Goal: Task Accomplishment & Management: Use online tool/utility

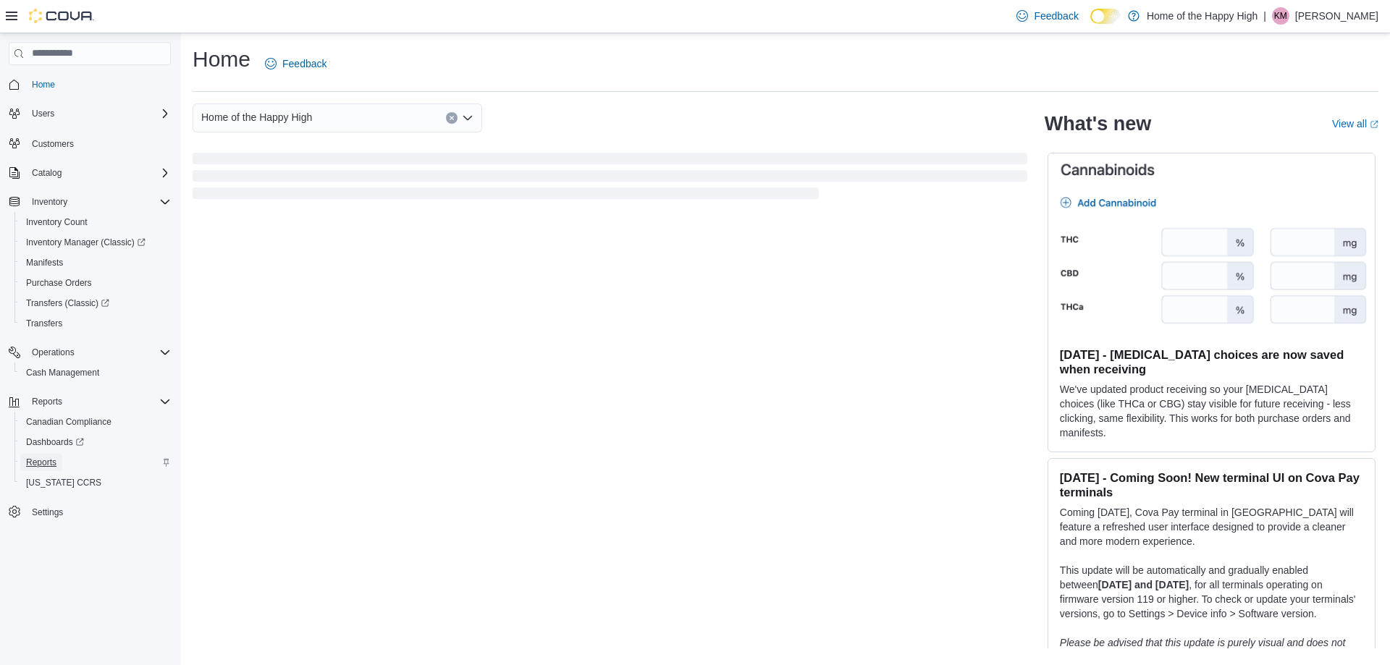
click at [33, 458] on span "Reports" at bounding box center [41, 463] width 30 height 12
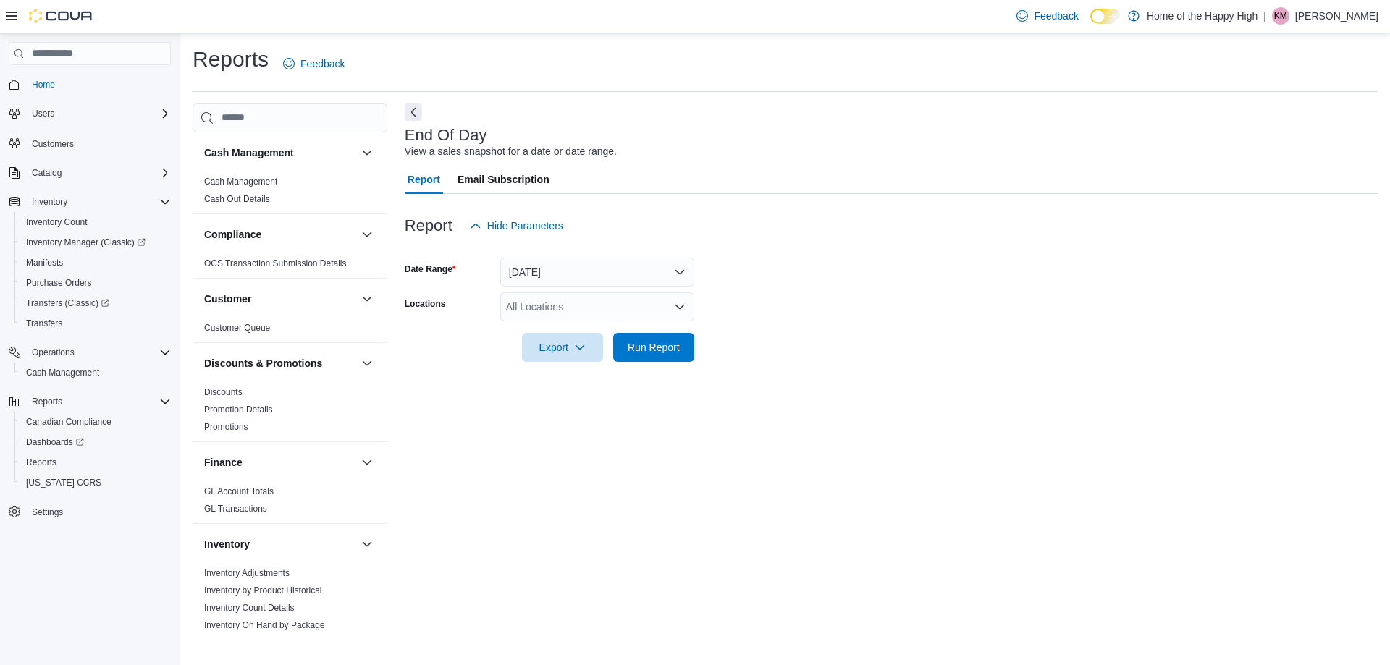
click at [584, 306] on div "All Locations" at bounding box center [597, 306] width 194 height 29
type input "****"
click at [586, 330] on span "Edmonton - Terwillegar - Fire & Flower" at bounding box center [646, 331] width 173 height 14
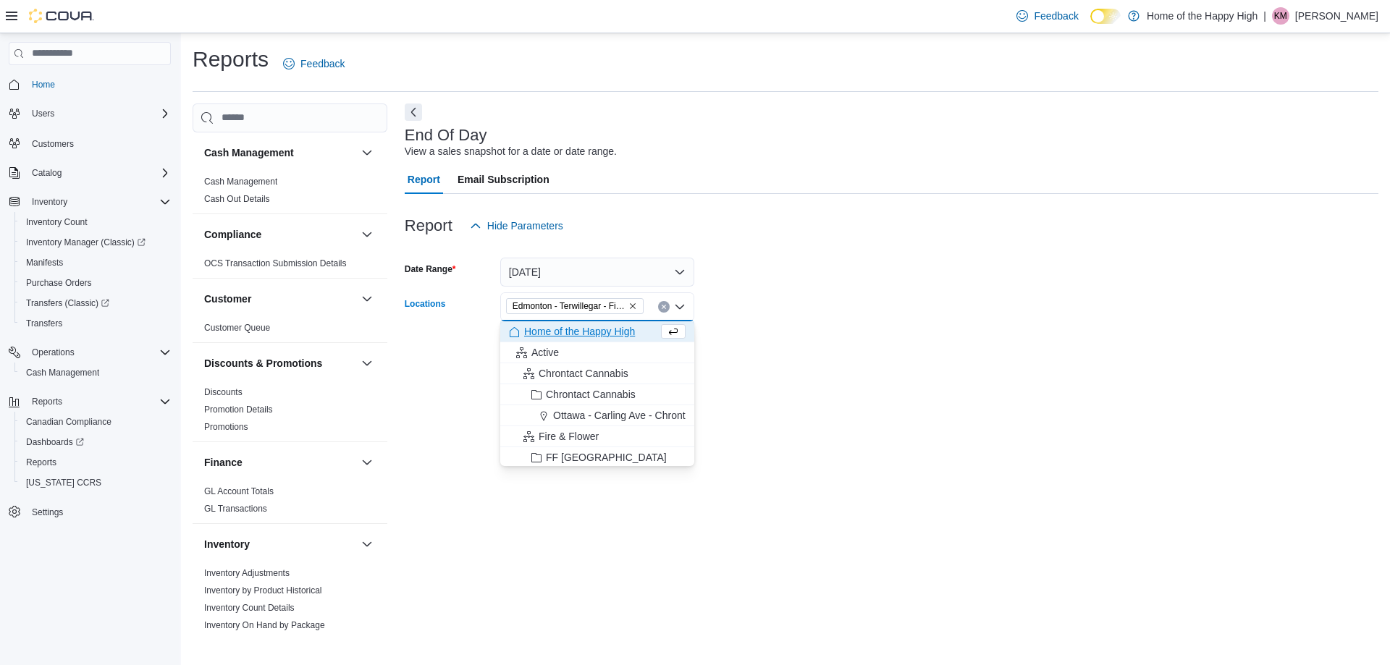
drag, startPoint x: 914, startPoint y: 334, endPoint x: 709, endPoint y: 334, distance: 204.9
click at [893, 334] on form "Date Range [DATE] Locations [GEOGRAPHIC_DATA] - [GEOGRAPHIC_DATA] - Fire & Flow…" at bounding box center [892, 301] width 974 height 122
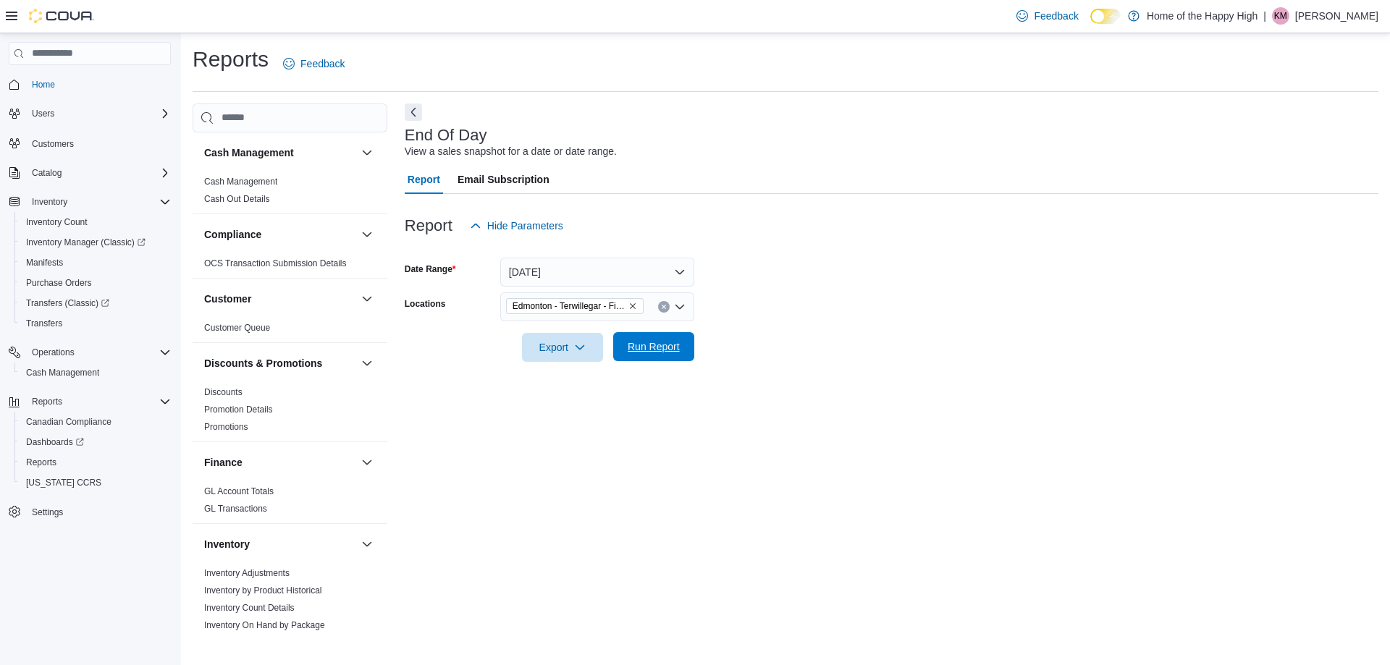
click at [660, 332] on div at bounding box center [892, 327] width 974 height 12
click at [657, 336] on span "Run Report" at bounding box center [654, 346] width 64 height 29
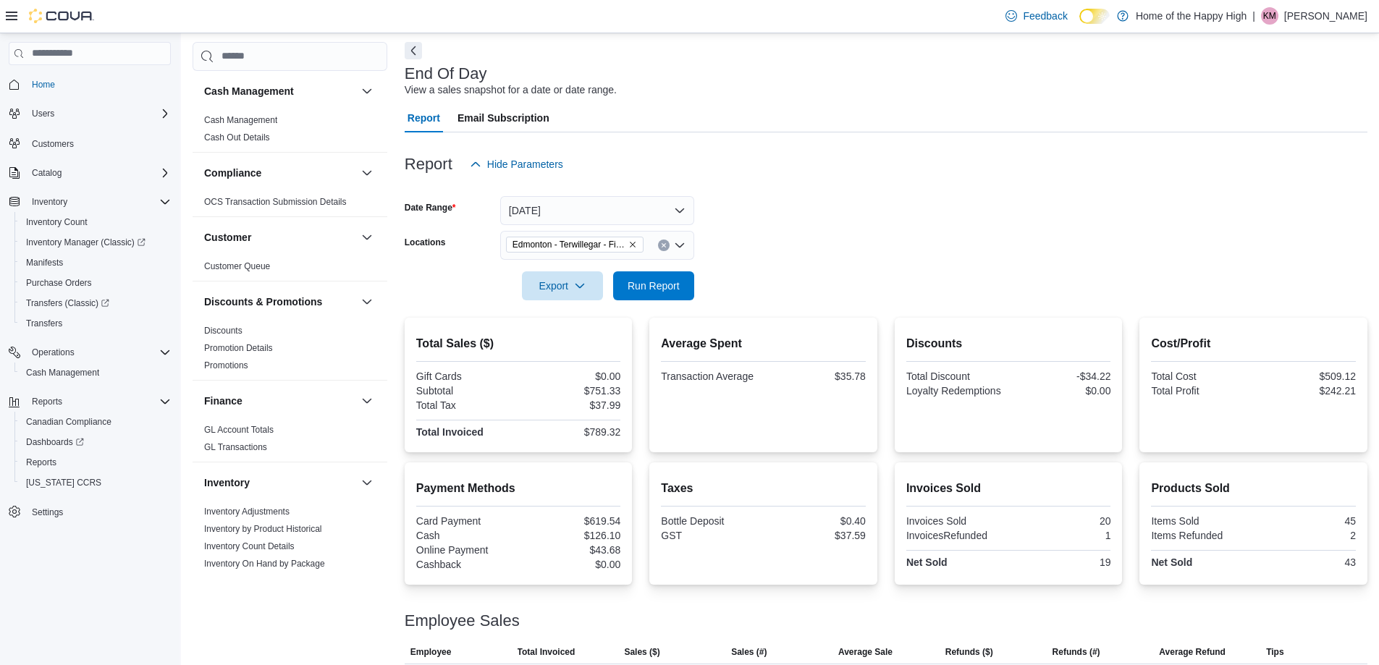
scroll to position [132, 0]
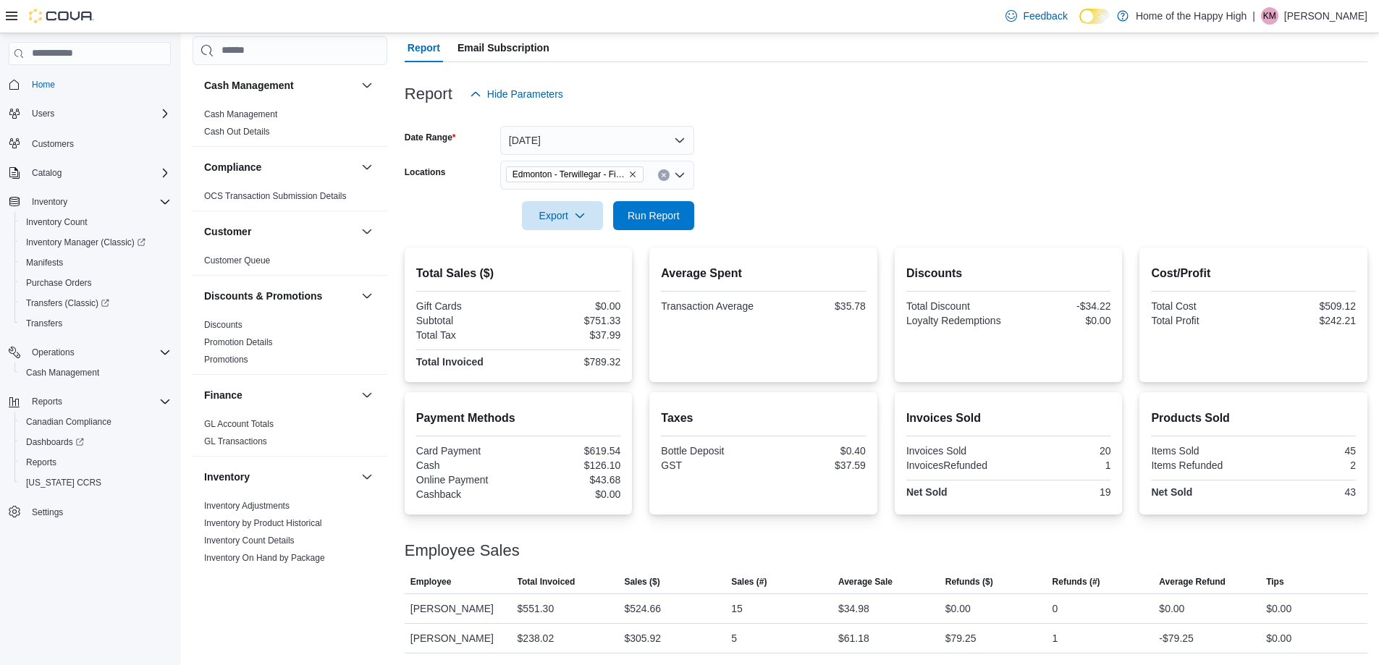
click at [635, 177] on icon "Remove Edmonton - Terwillegar - Fire & Flower from selection in this group" at bounding box center [632, 174] width 9 height 9
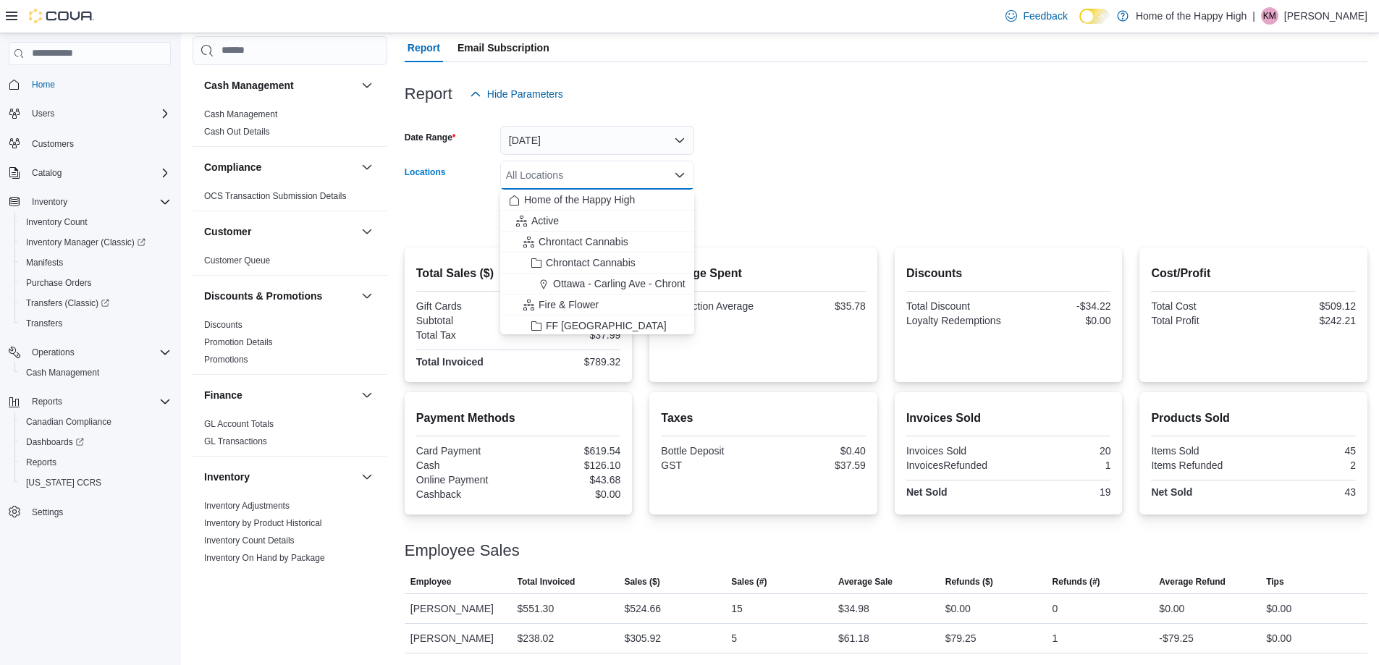
click at [602, 179] on div "All Locations Combo box. Selected. Combo box input. All Locations. Type some te…" at bounding box center [597, 175] width 194 height 29
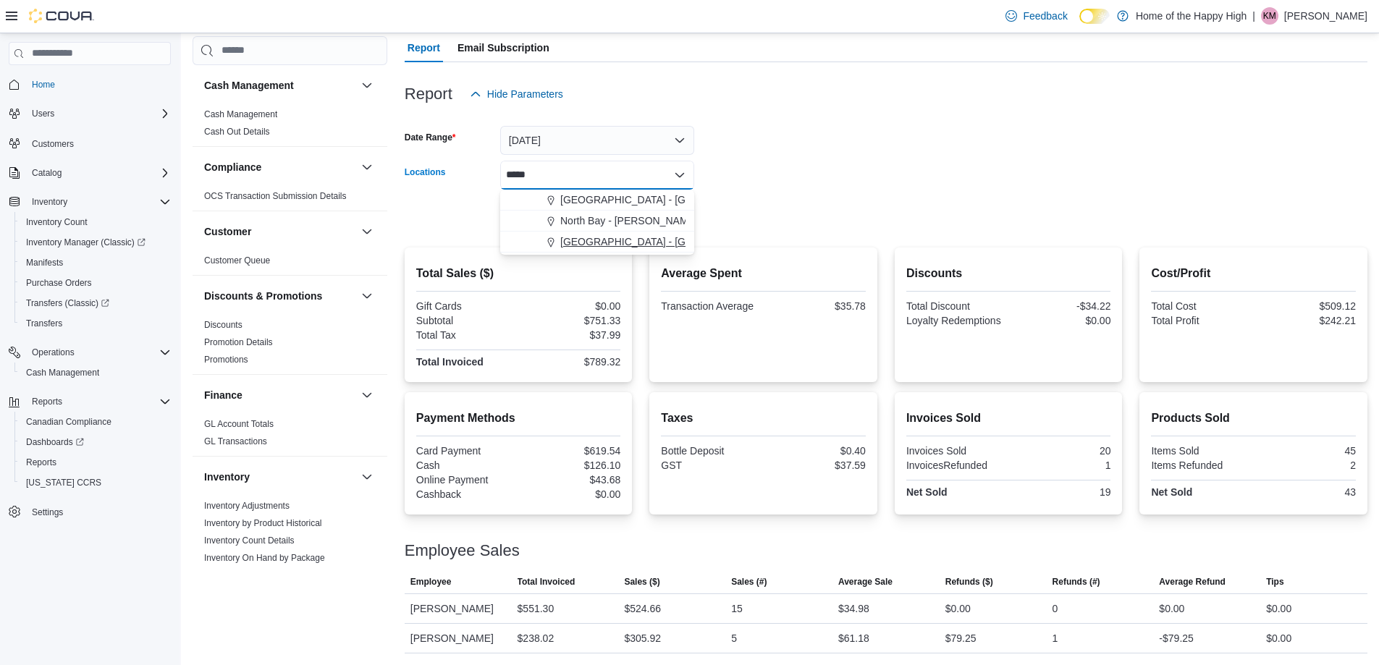
type input "*****"
click at [620, 235] on span "[GEOGRAPHIC_DATA] - [GEOGRAPHIC_DATA] - Fire & Flower" at bounding box center [705, 242] width 290 height 14
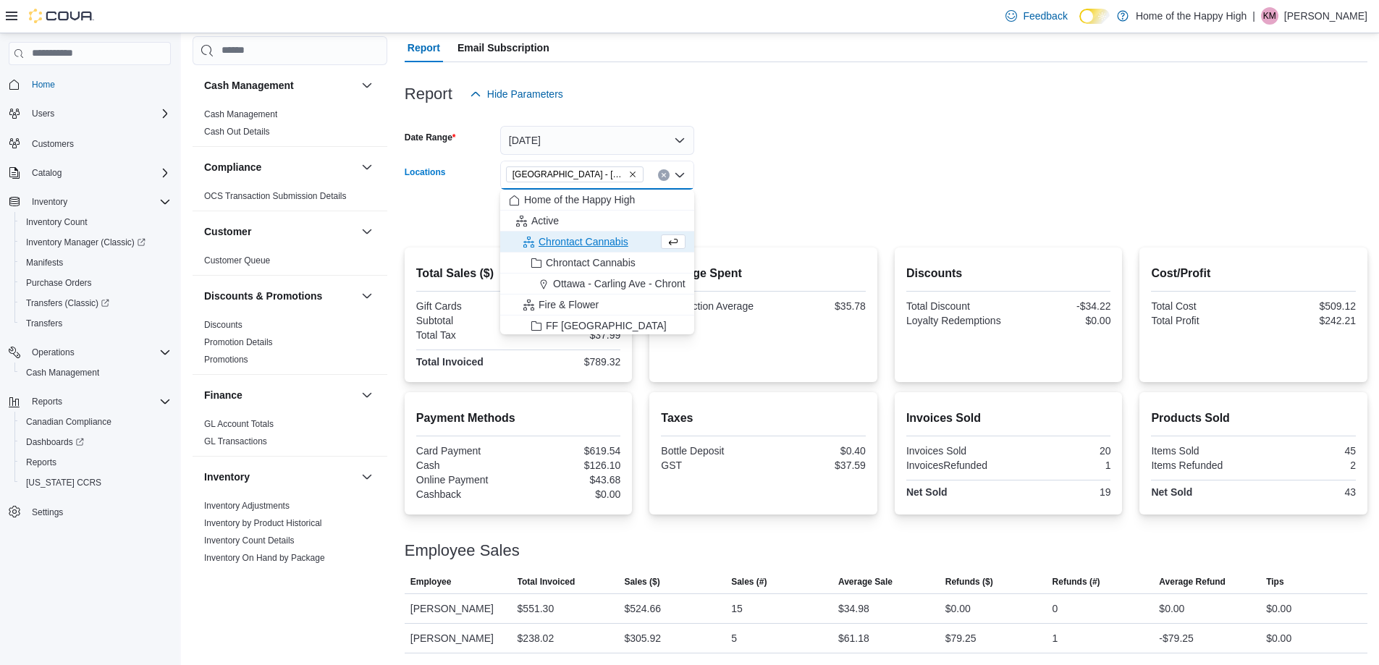
drag, startPoint x: 829, startPoint y: 207, endPoint x: 819, endPoint y: 207, distance: 9.4
click at [828, 207] on form "Date Range [DATE] Locations [GEOGRAPHIC_DATA] - [GEOGRAPHIC_DATA] - Fire & Flow…" at bounding box center [886, 170] width 963 height 122
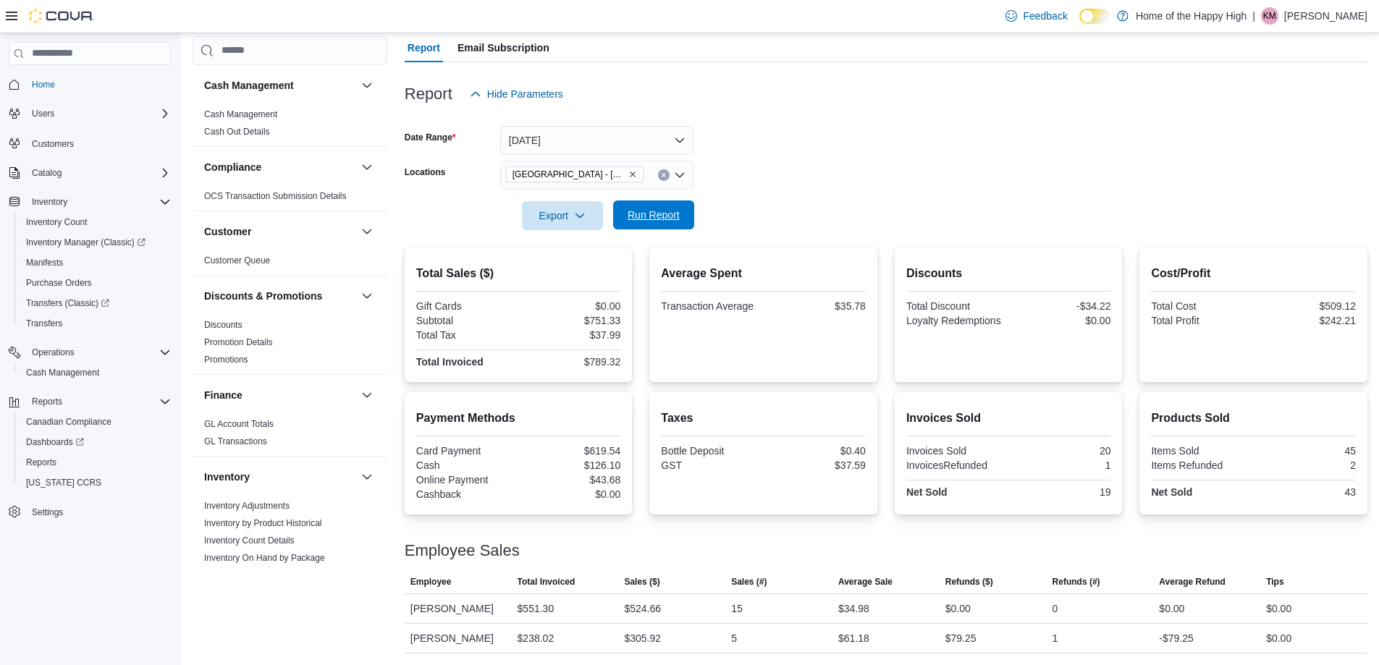
click at [678, 219] on span "Run Report" at bounding box center [654, 215] width 52 height 14
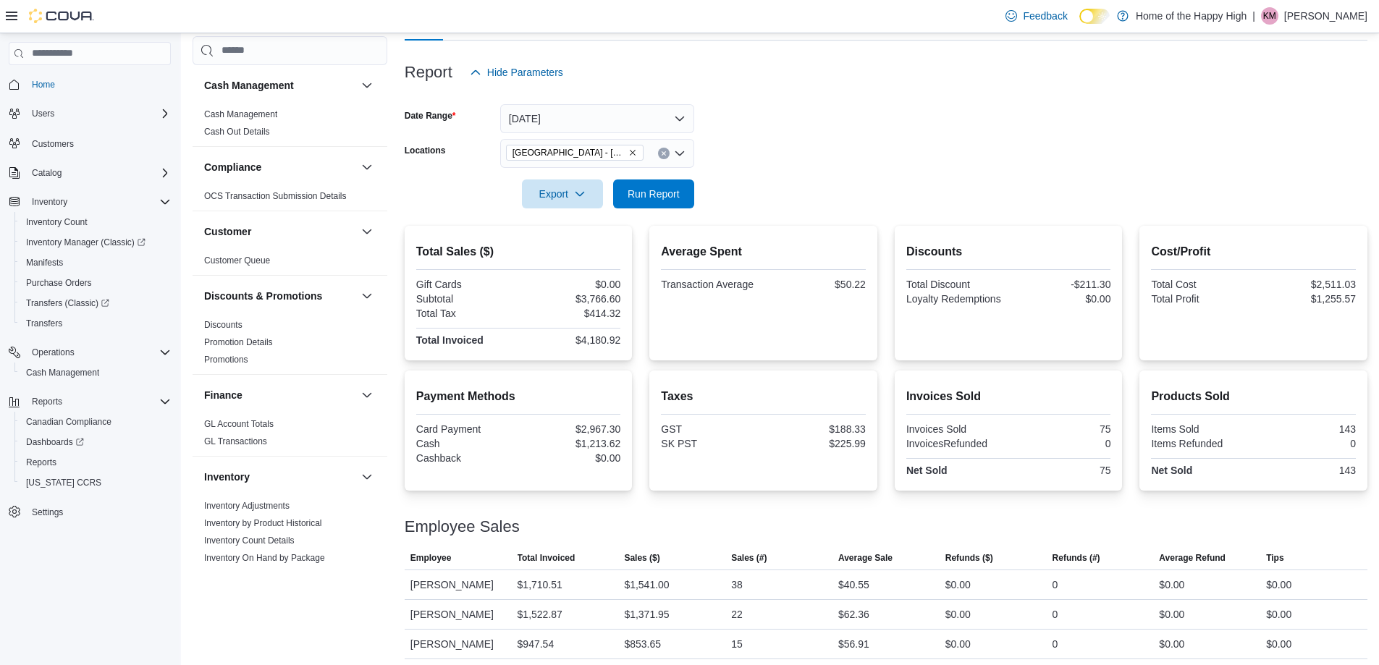
scroll to position [159, 0]
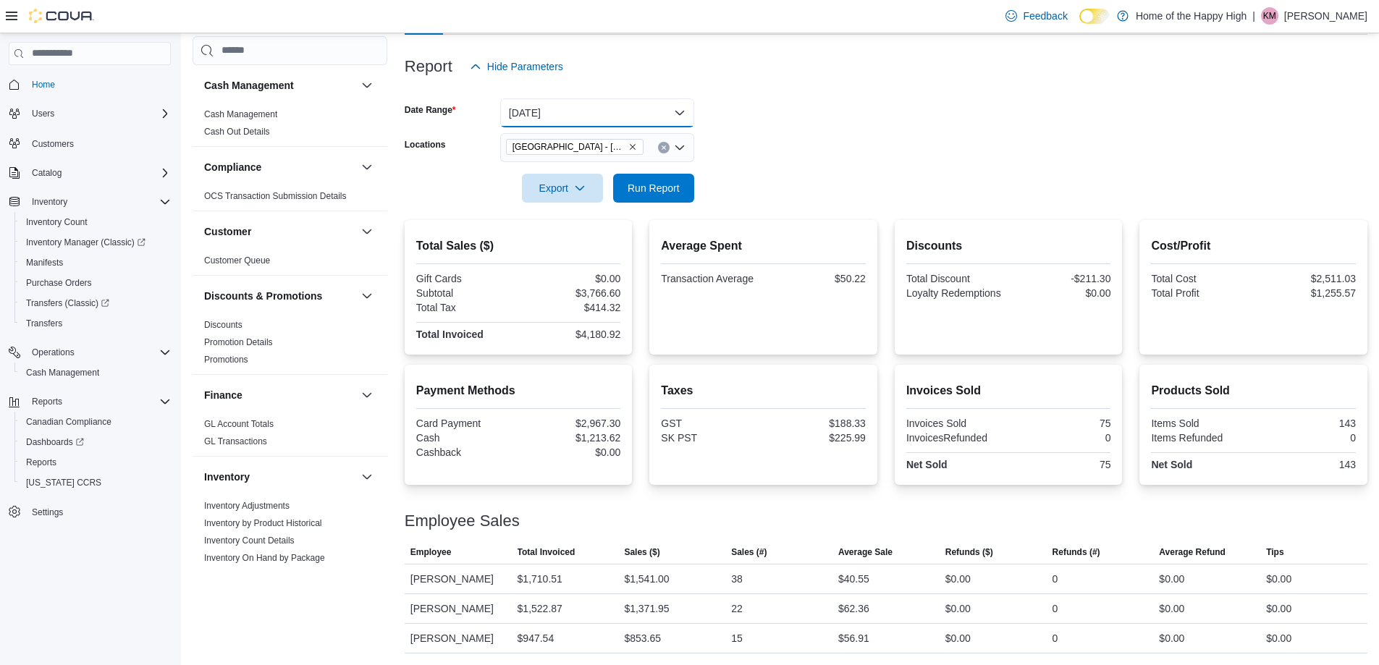
click at [570, 113] on button "[DATE]" at bounding box center [597, 112] width 194 height 29
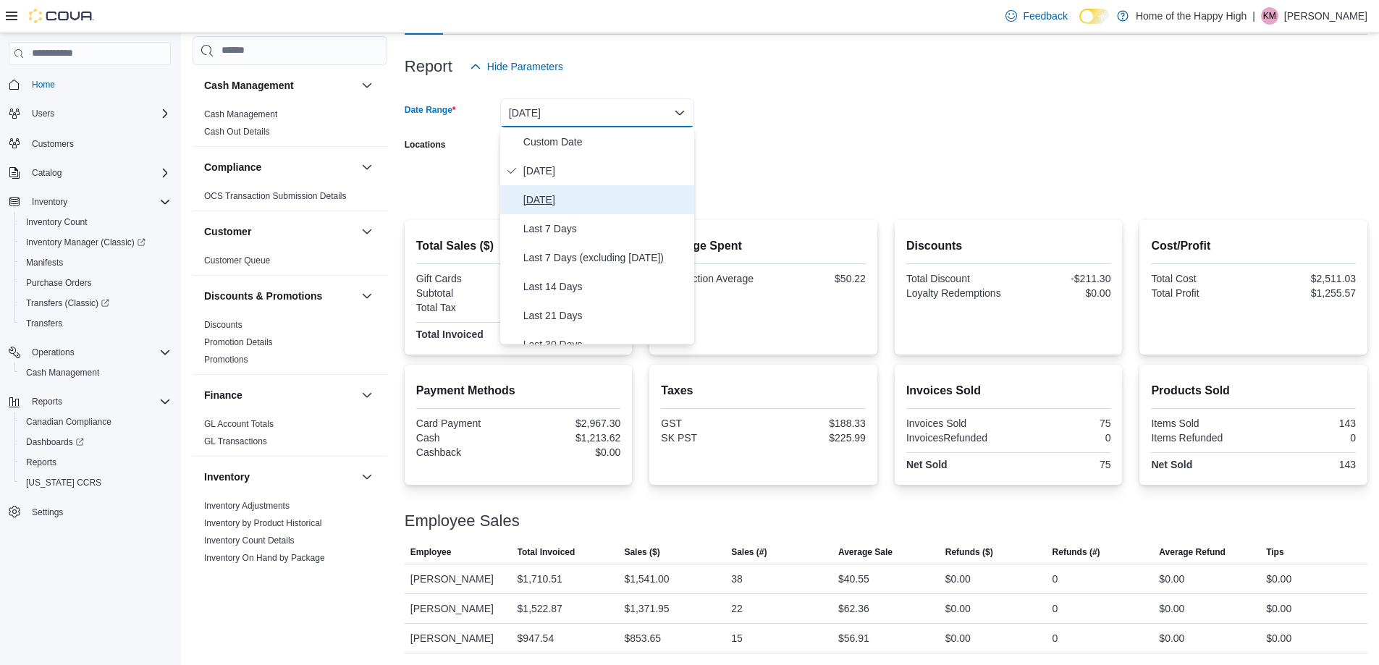
click at [552, 194] on span "[DATE]" at bounding box center [605, 199] width 165 height 17
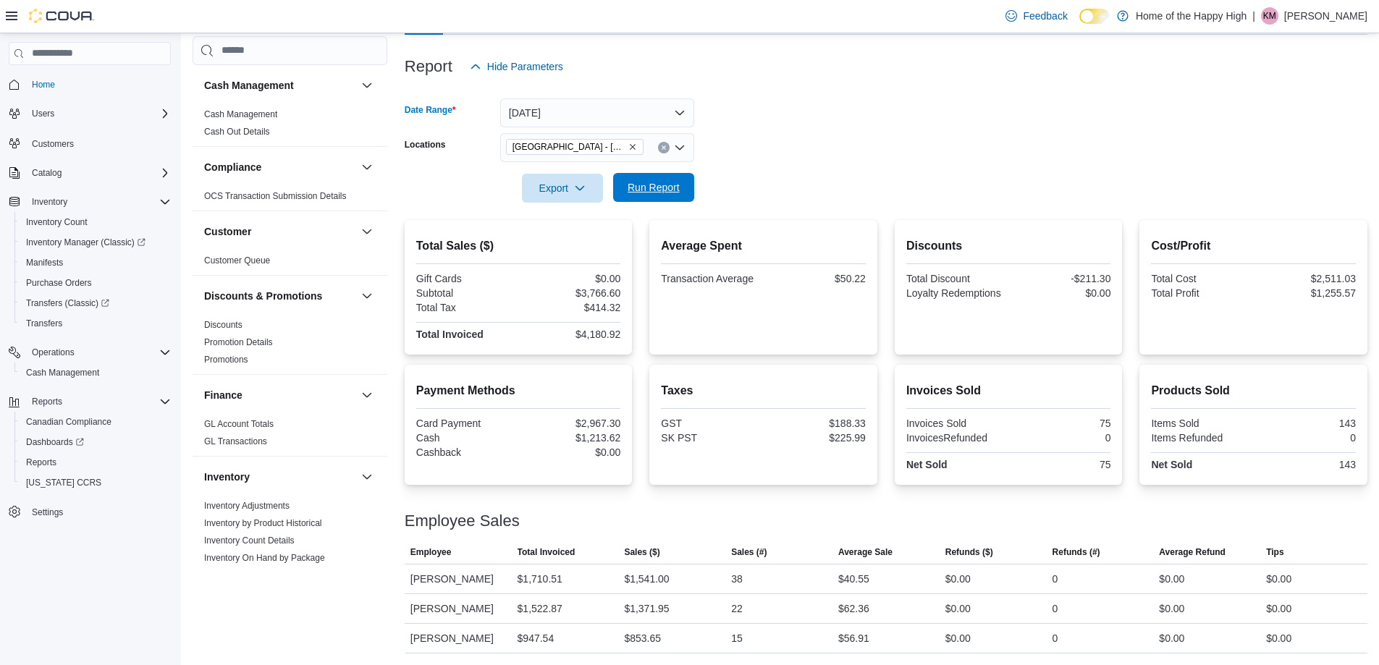
click at [644, 183] on span "Run Report" at bounding box center [654, 187] width 52 height 14
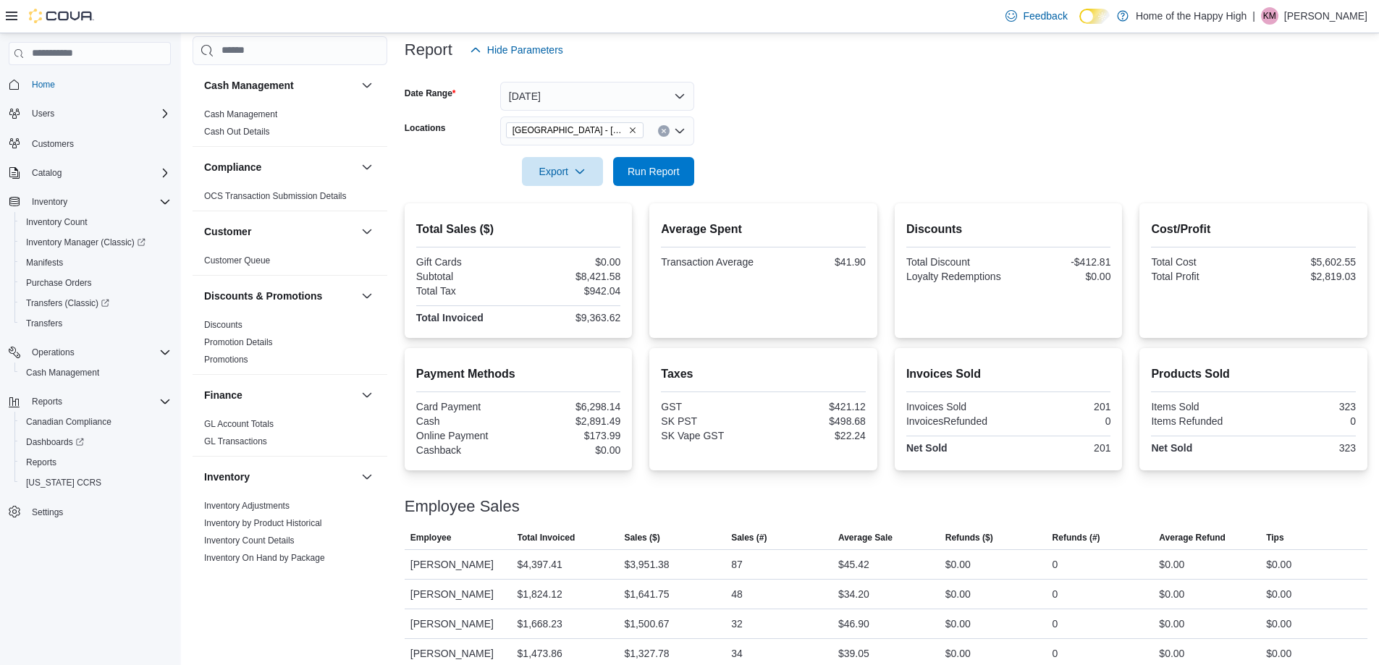
scroll to position [191, 0]
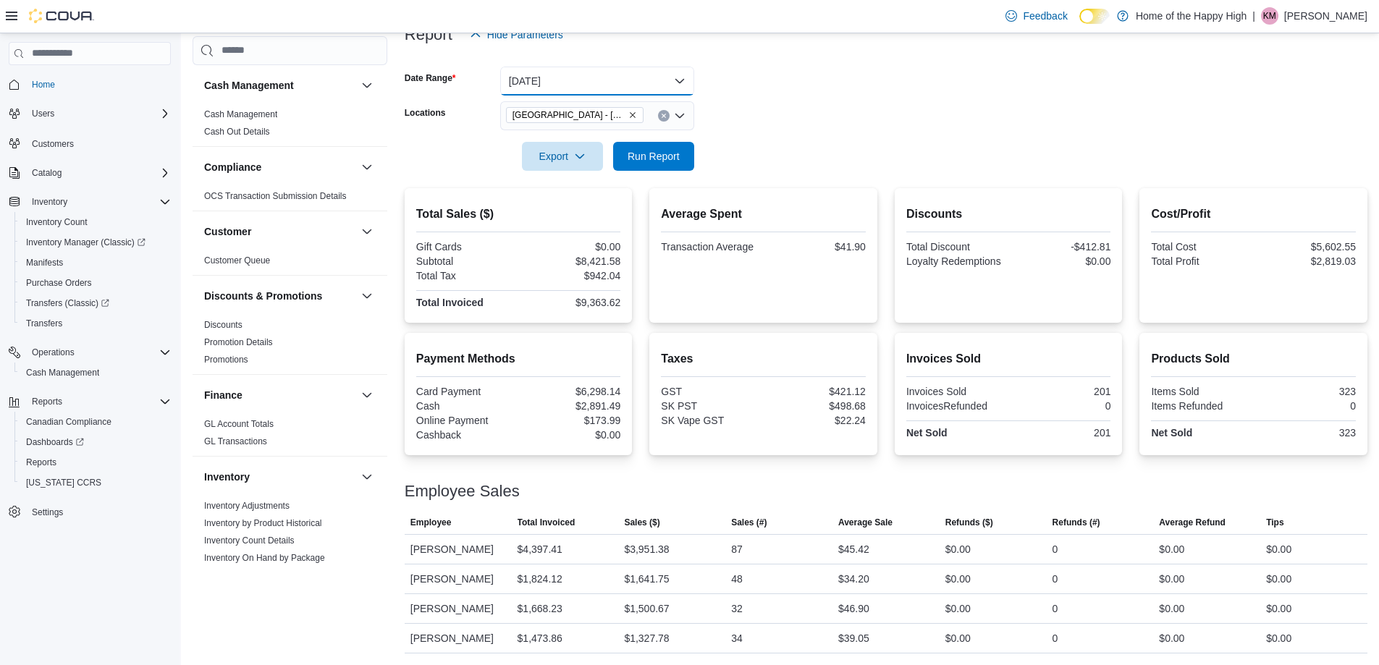
click at [591, 82] on button "[DATE]" at bounding box center [597, 81] width 194 height 29
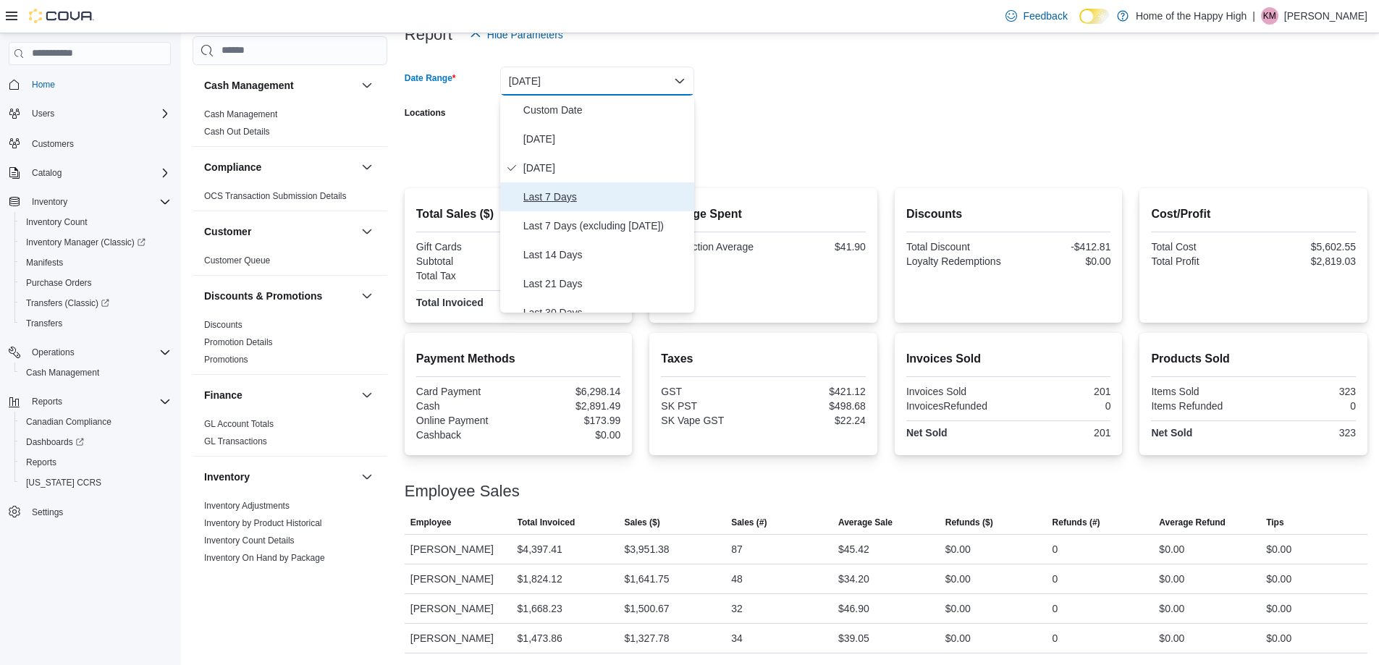
click at [580, 193] on span "Last 7 Days" at bounding box center [605, 196] width 165 height 17
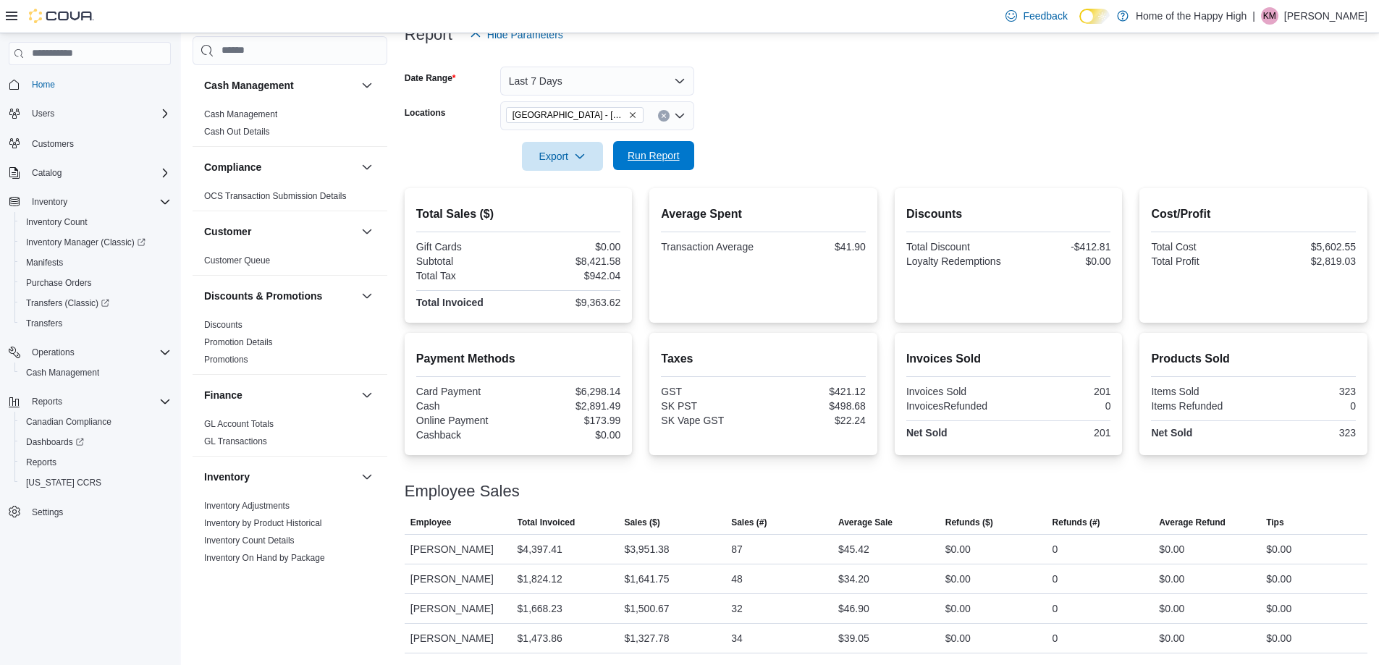
click at [649, 156] on span "Run Report" at bounding box center [654, 155] width 52 height 14
